Goal: Check status: Check status

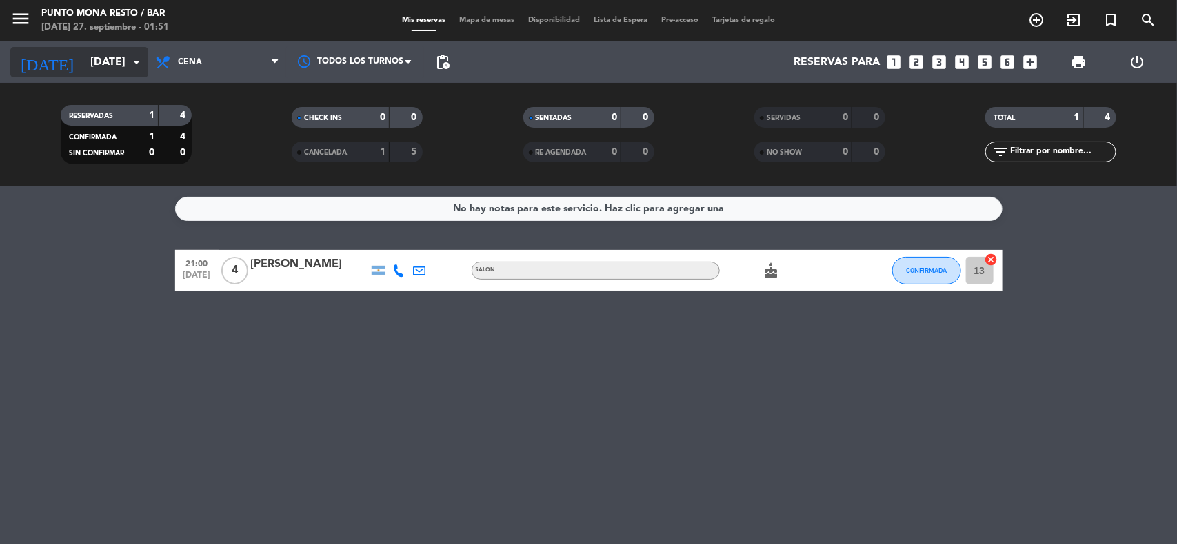
click at [137, 63] on icon "arrow_drop_down" at bounding box center [136, 62] width 17 height 17
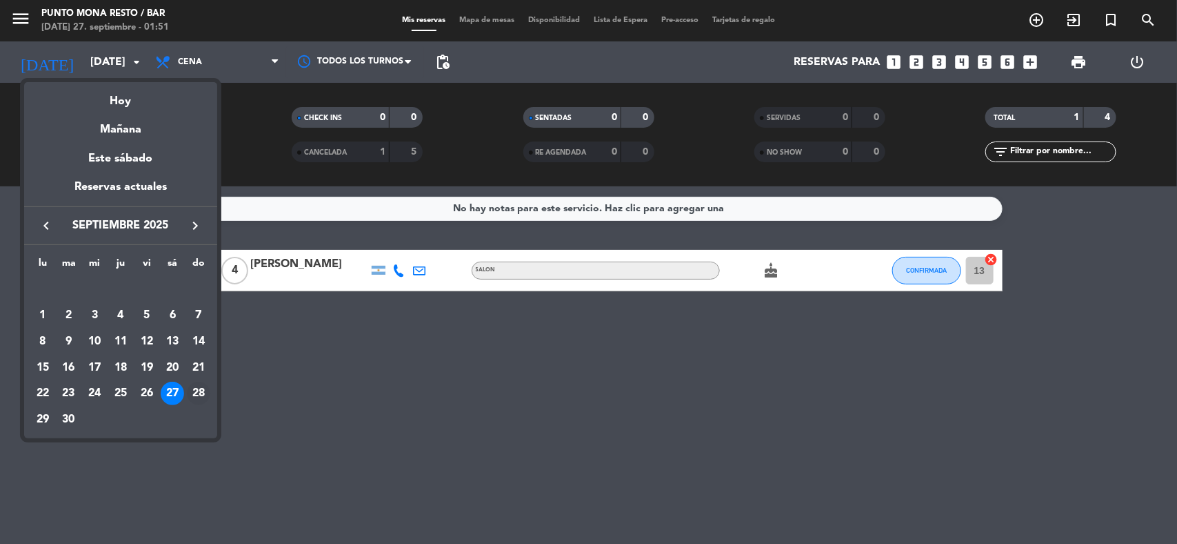
click at [206, 387] on div "28" at bounding box center [198, 392] width 23 height 23
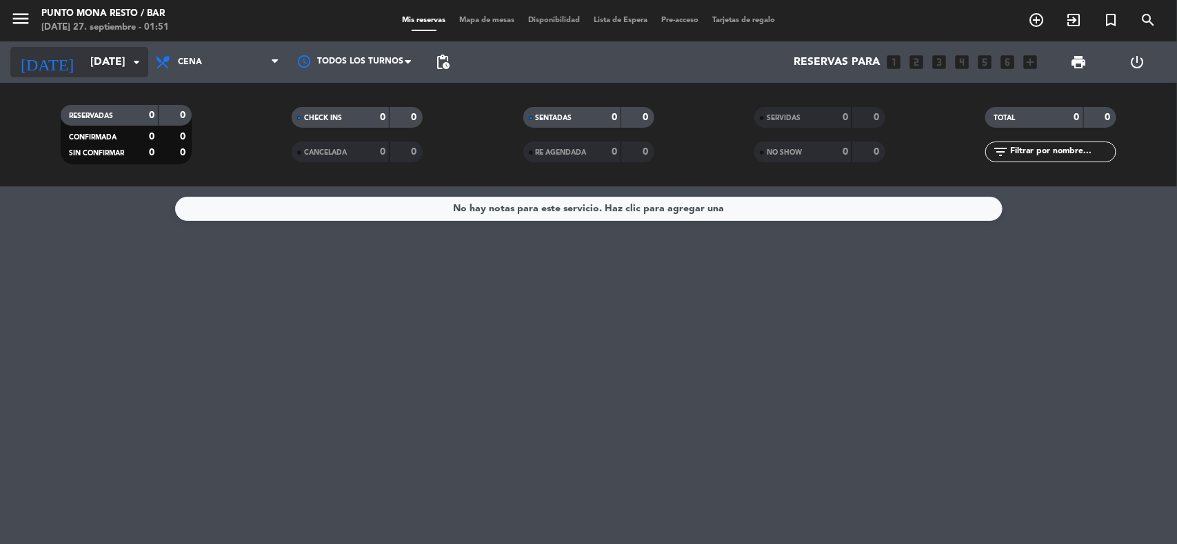
click at [132, 66] on icon "arrow_drop_down" at bounding box center [136, 62] width 17 height 17
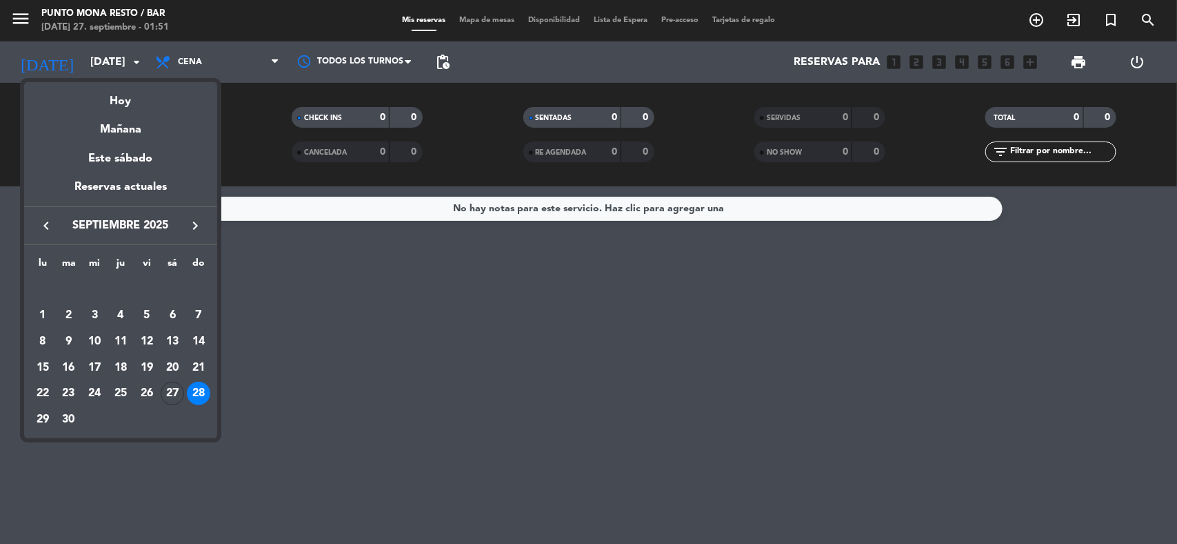
click at [192, 219] on icon "keyboard_arrow_right" at bounding box center [195, 225] width 17 height 17
click at [97, 316] on div "1" at bounding box center [94, 314] width 23 height 23
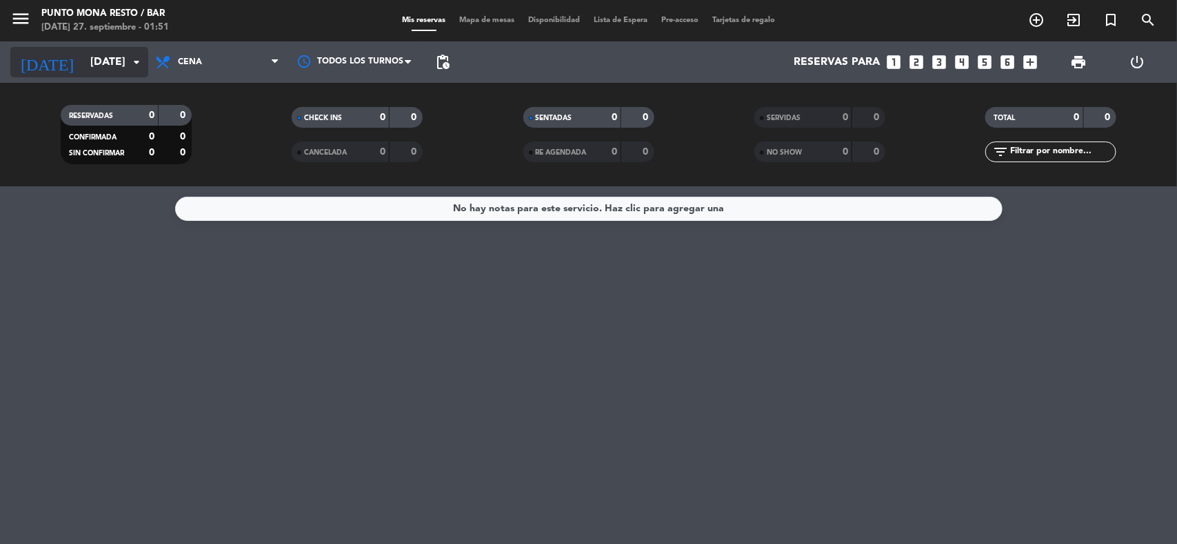
click at [139, 59] on icon "arrow_drop_down" at bounding box center [136, 62] width 17 height 17
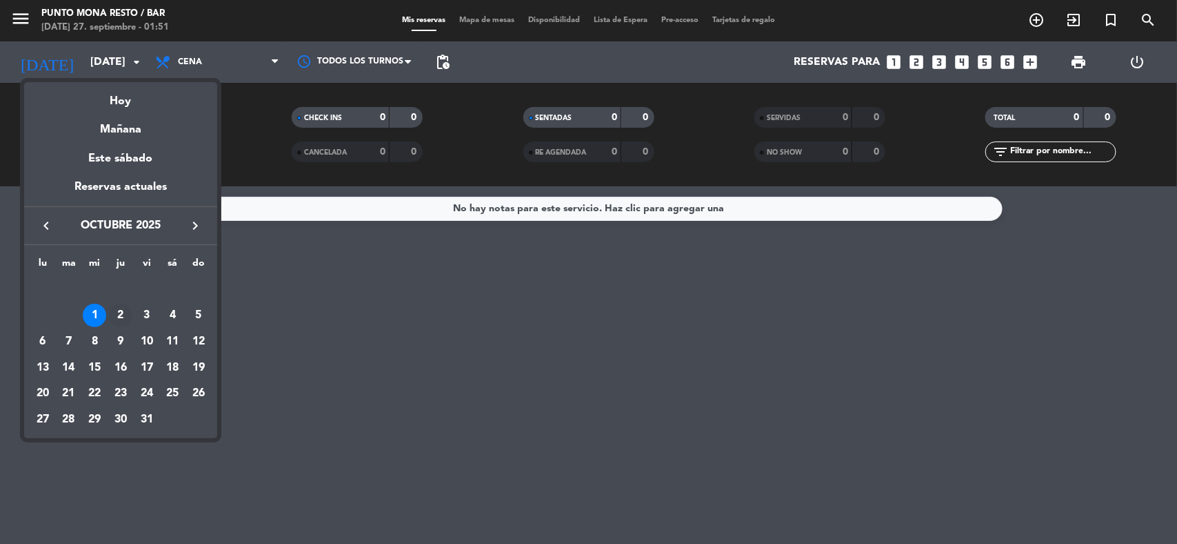
click at [117, 312] on div "2" at bounding box center [120, 314] width 23 height 23
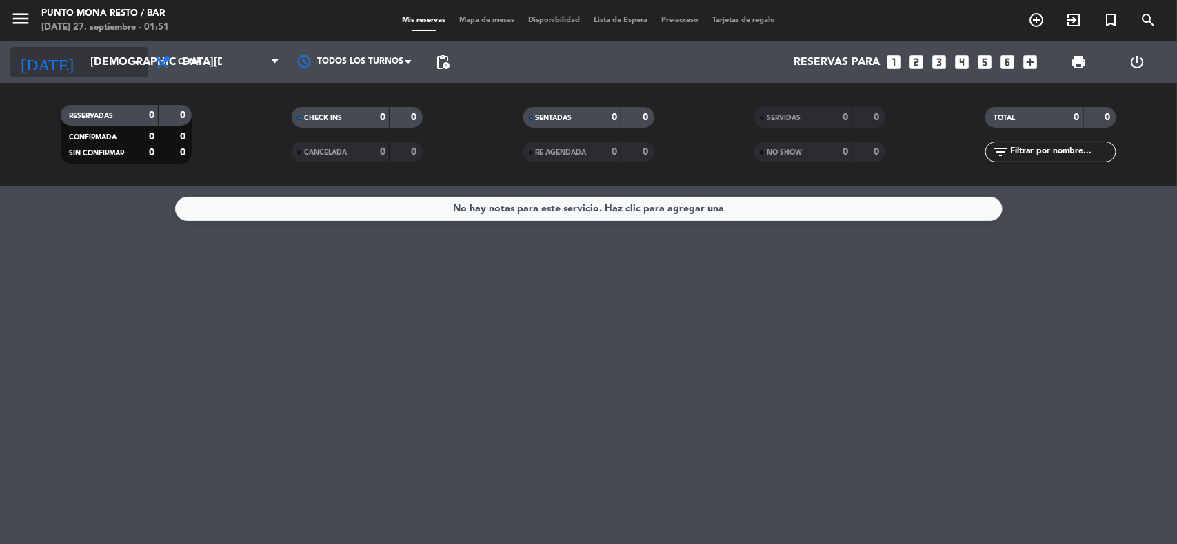
click at [130, 68] on icon "arrow_drop_down" at bounding box center [136, 62] width 17 height 17
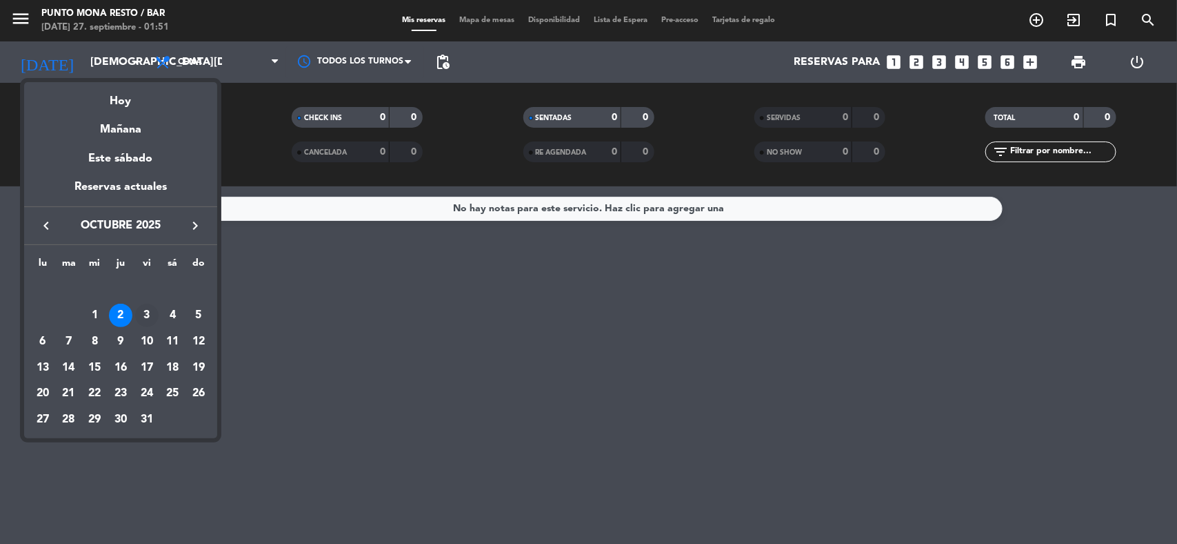
click at [146, 316] on div "3" at bounding box center [146, 314] width 23 height 23
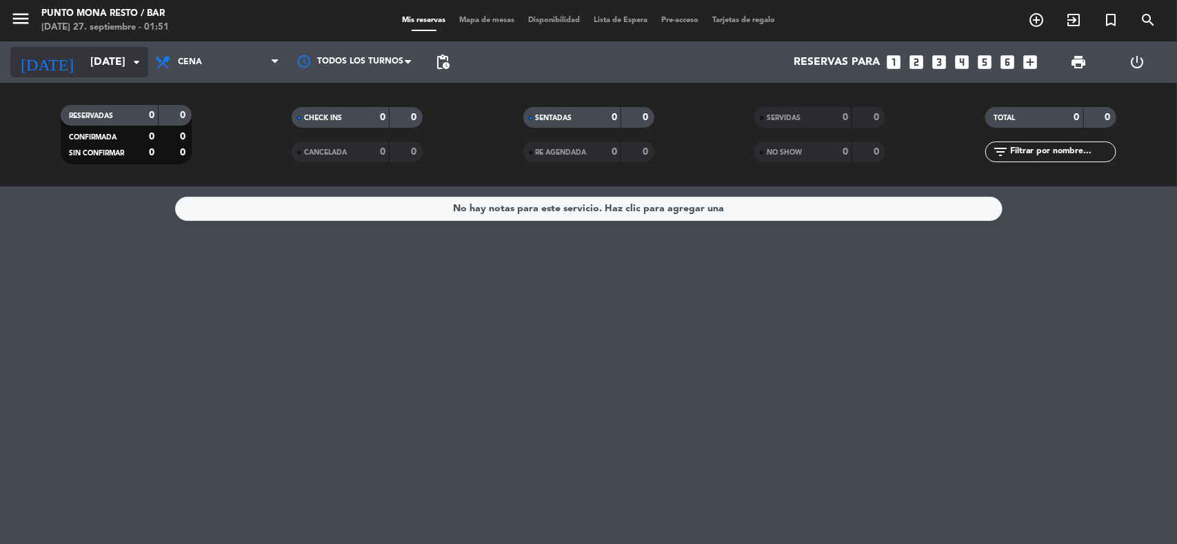
click at [137, 69] on icon "arrow_drop_down" at bounding box center [136, 62] width 17 height 17
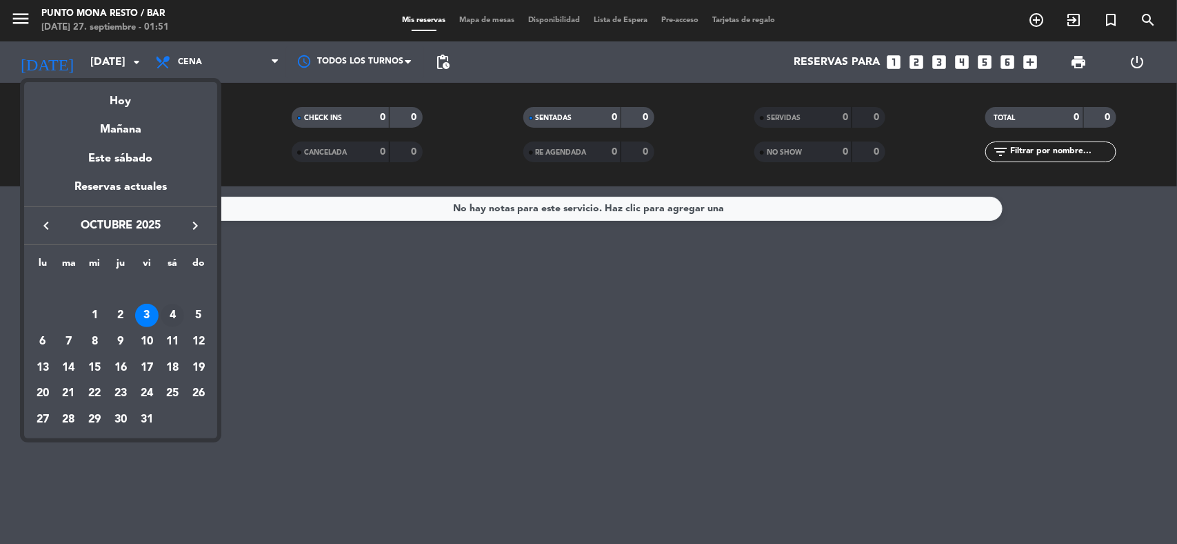
click at [177, 309] on div "4" at bounding box center [172, 314] width 23 height 23
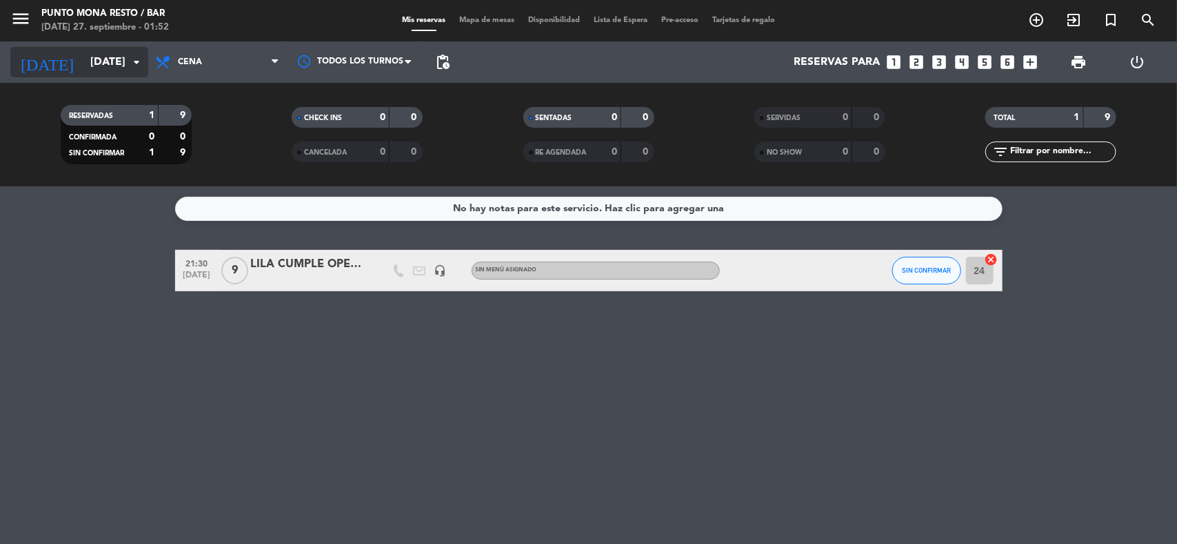
click at [146, 57] on input "[DATE]" at bounding box center [156, 62] width 146 height 27
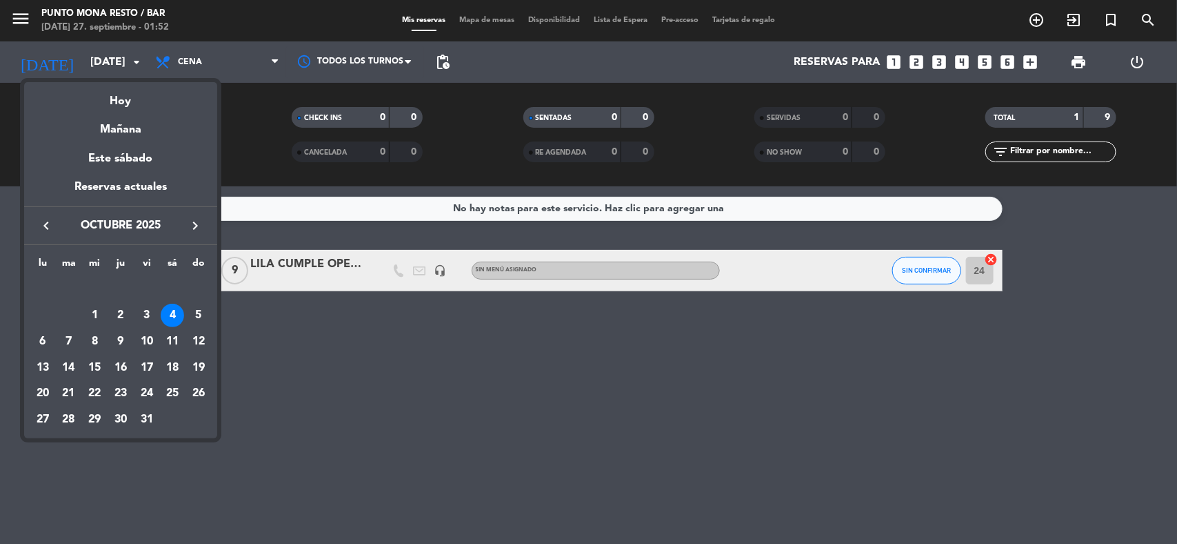
click at [45, 228] on icon "keyboard_arrow_left" at bounding box center [46, 225] width 17 height 17
click at [170, 395] on div "27" at bounding box center [172, 392] width 23 height 23
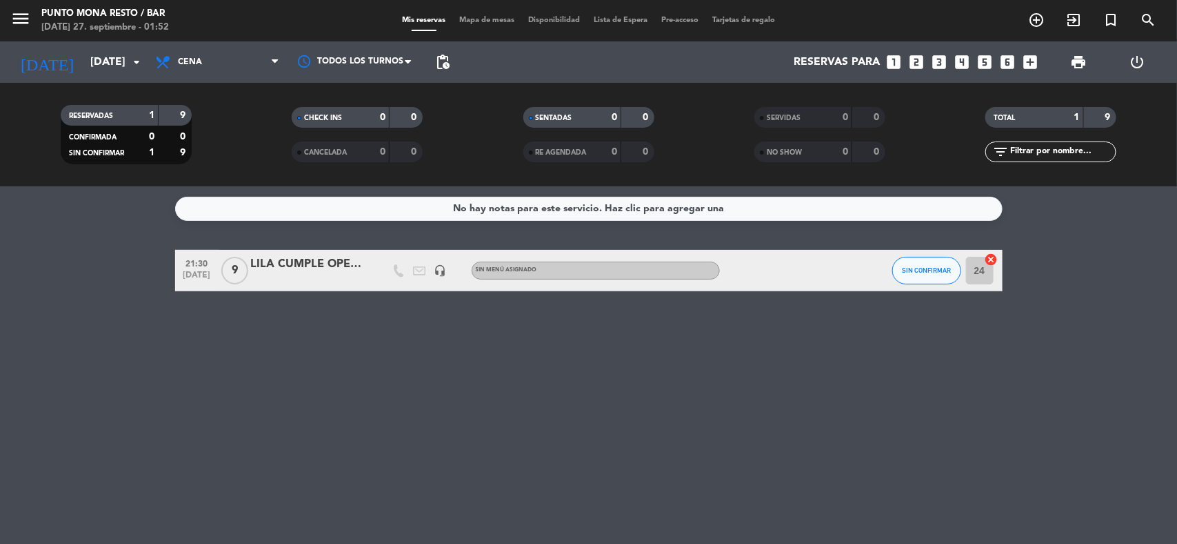
type input "[DATE]"
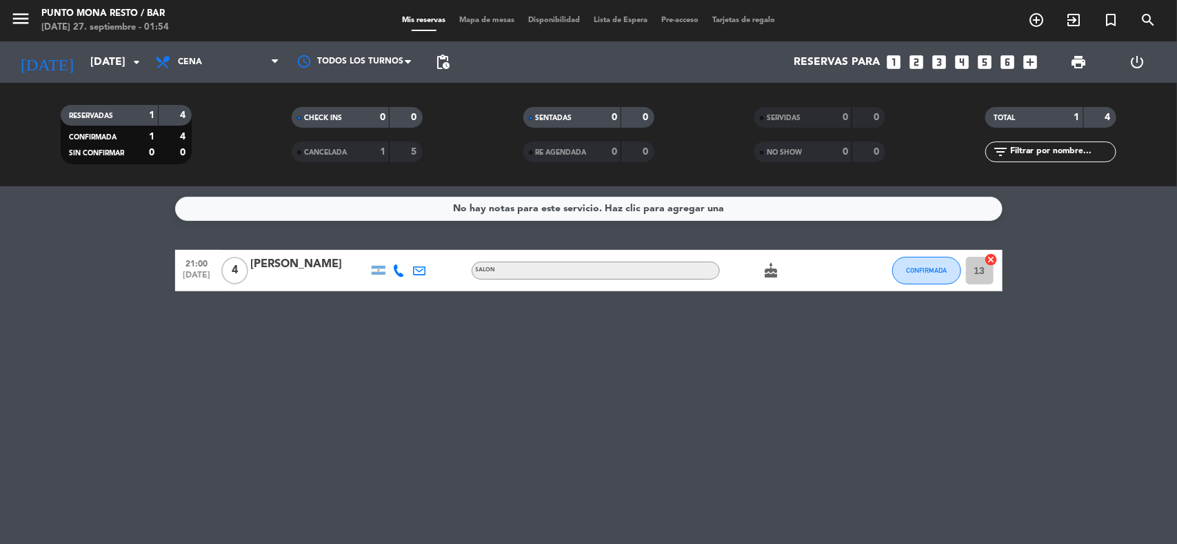
click at [776, 263] on icon "cake" at bounding box center [772, 270] width 17 height 17
click at [774, 263] on icon "cake" at bounding box center [772, 270] width 17 height 17
